Goal: Task Accomplishment & Management: Manage account settings

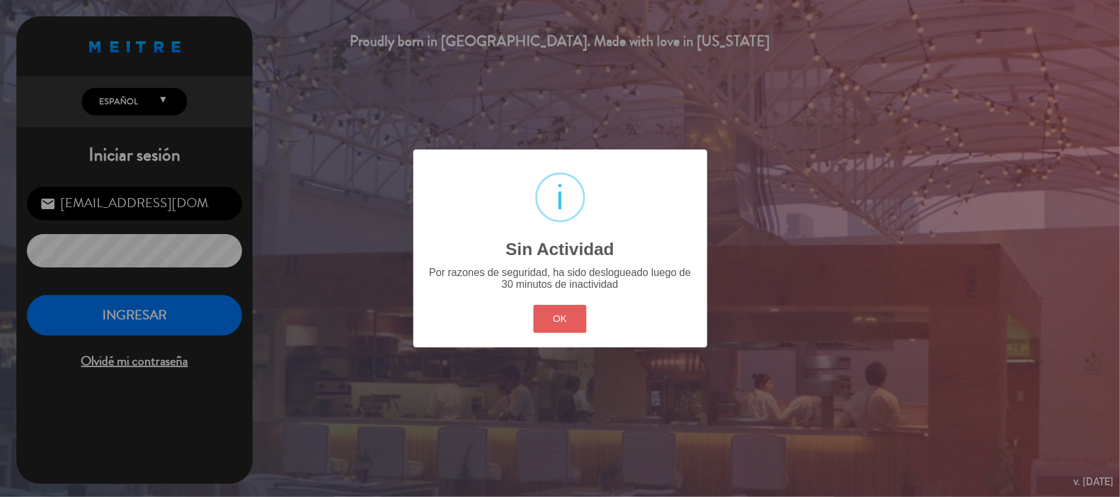
click at [566, 320] on button "OK" at bounding box center [559, 319] width 53 height 28
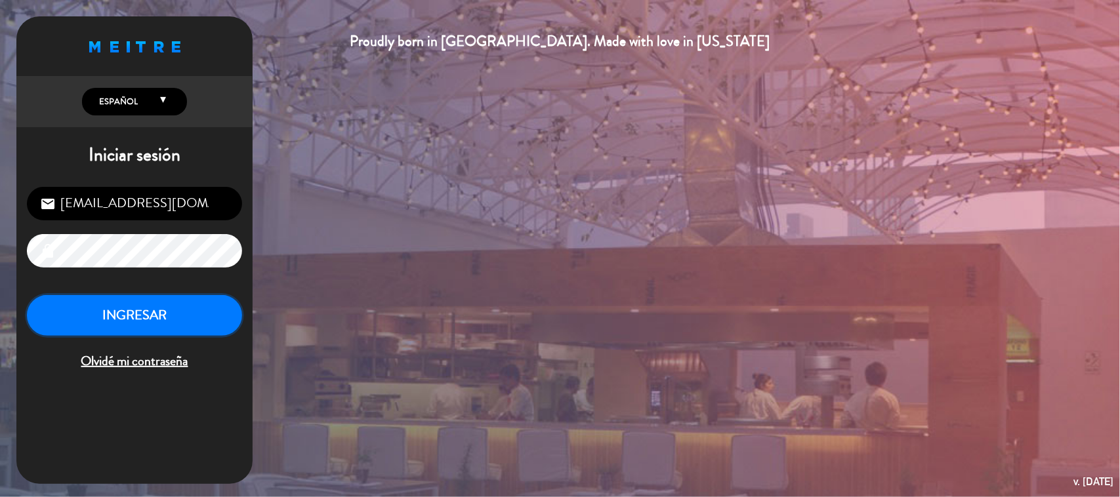
drag, startPoint x: 181, startPoint y: 317, endPoint x: 200, endPoint y: 283, distance: 38.5
click at [180, 317] on button "INGRESAR" at bounding box center [134, 315] width 215 height 41
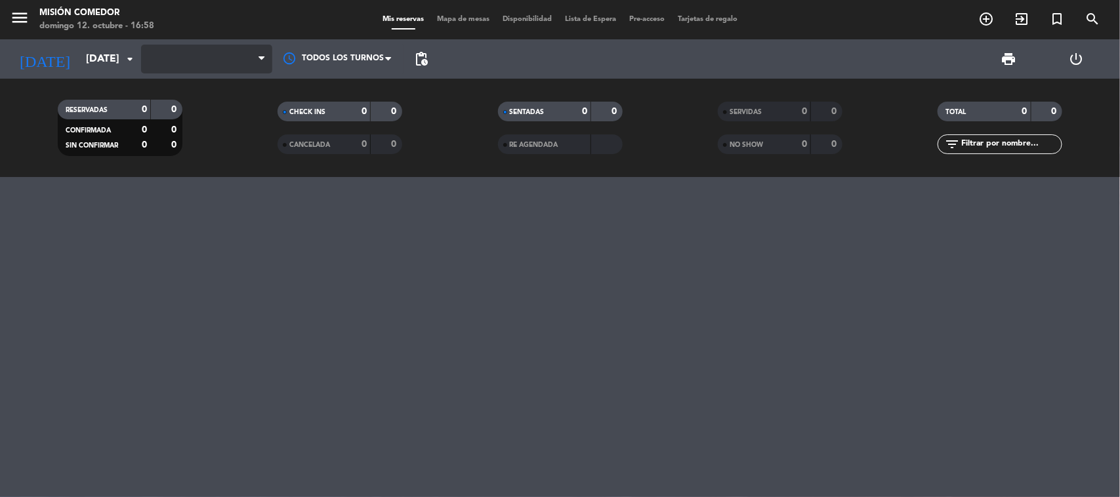
click at [232, 71] on span at bounding box center [206, 59] width 131 height 29
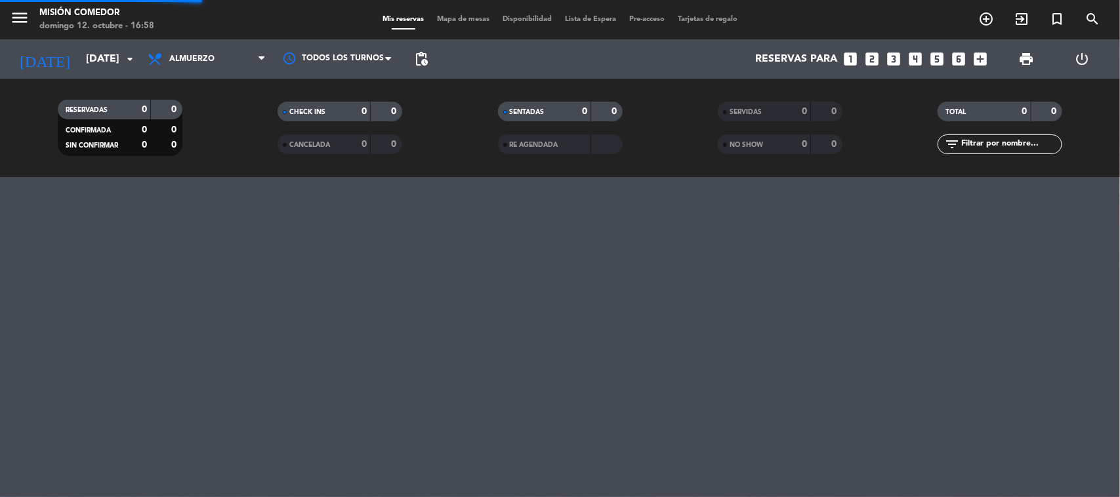
click at [232, 71] on span "Almuerzo" at bounding box center [206, 59] width 131 height 29
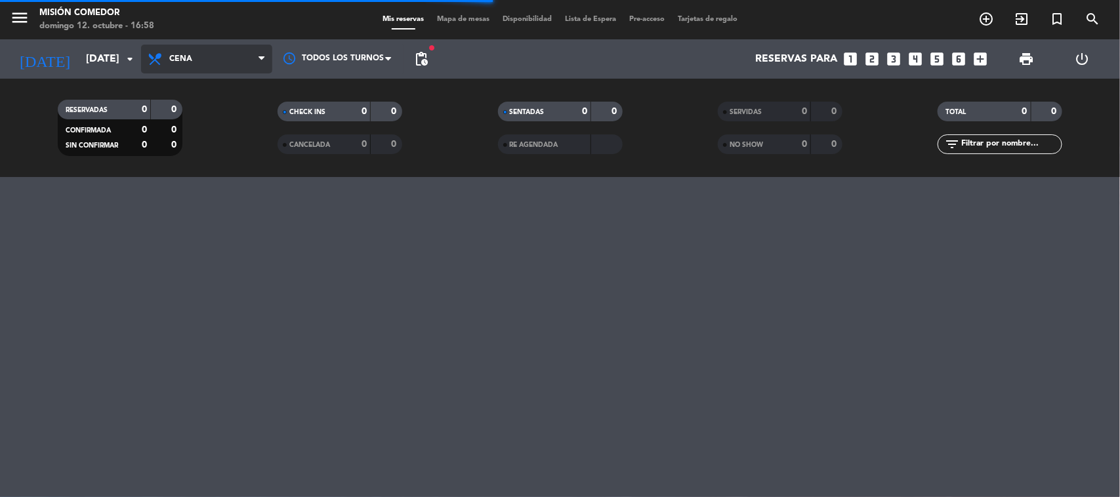
click at [238, 155] on div "menu Misión Comedor [DATE] 12. octubre - 16:58 Mis reservas Mapa de mesas Dispo…" at bounding box center [560, 88] width 1120 height 177
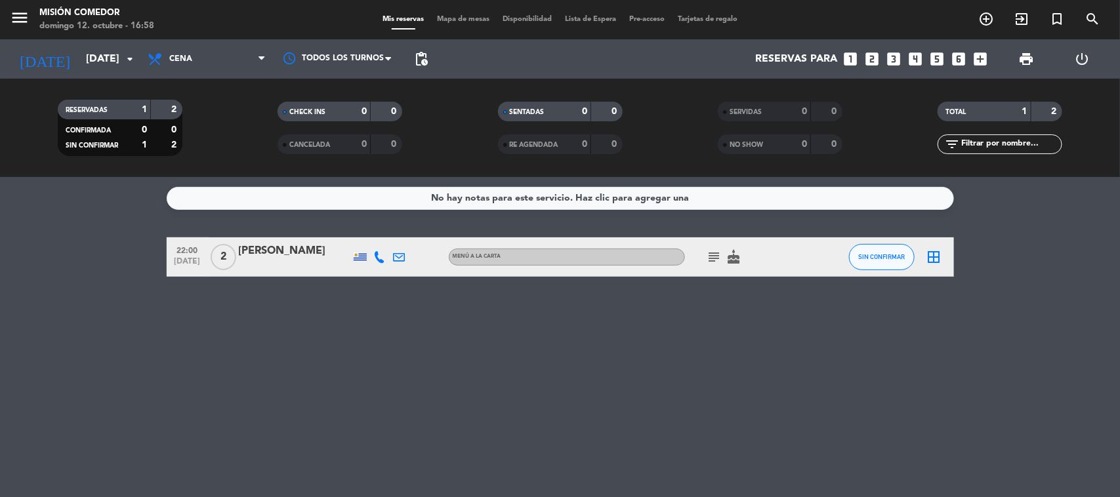
click at [711, 257] on icon "subject" at bounding box center [715, 257] width 16 height 16
click at [697, 352] on div "No hay notas para este servicio. Haz clic para agregar una 22:00 [DATE] 2 [PERS…" at bounding box center [560, 337] width 1120 height 320
click at [238, 405] on div "No hay notas para este servicio. Haz clic para agregar una 22:00 [DATE] 2 [PERS…" at bounding box center [560, 337] width 1120 height 320
click at [716, 254] on icon "subject" at bounding box center [715, 257] width 16 height 16
